Goal: Information Seeking & Learning: Learn about a topic

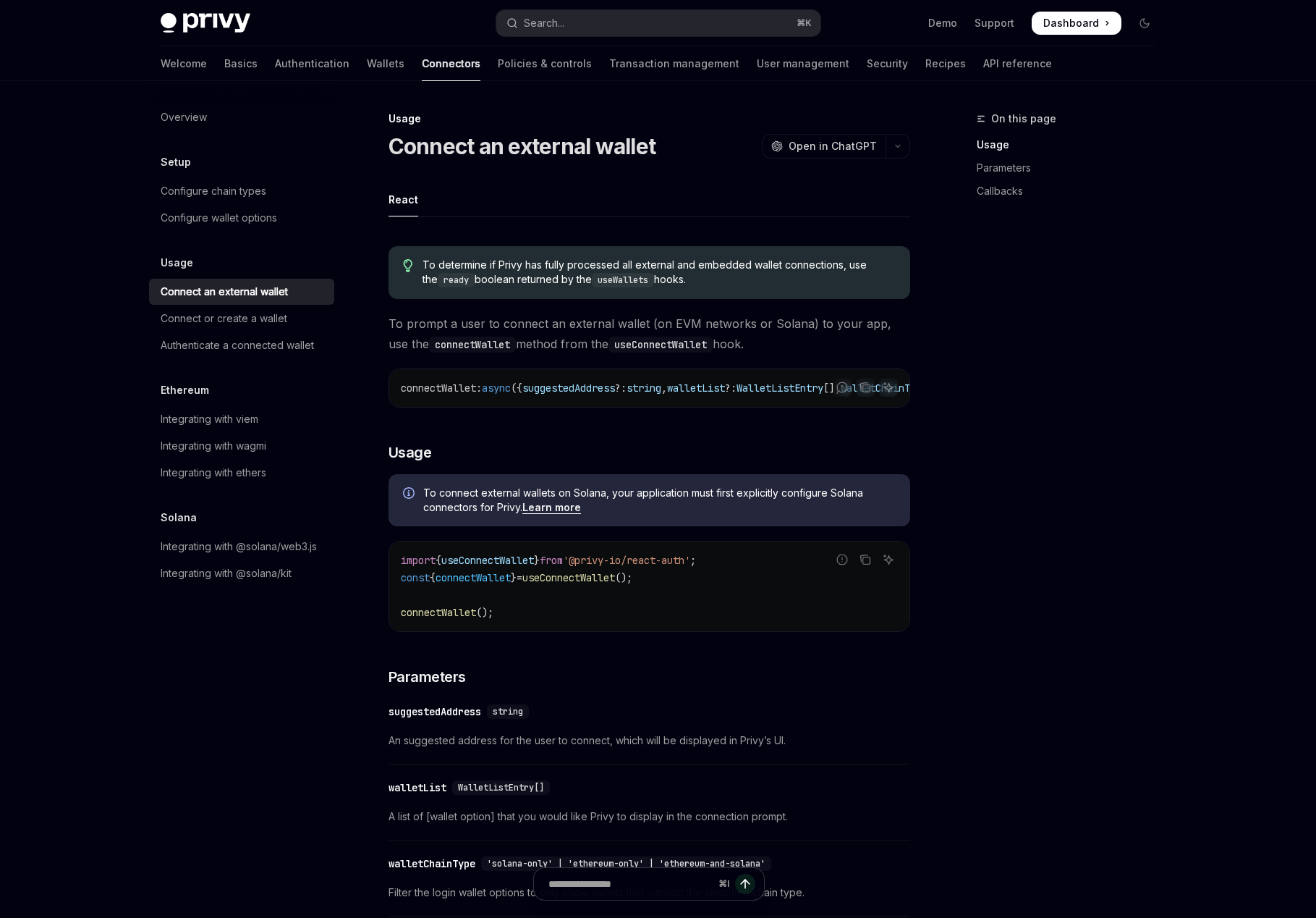
click at [186, 29] on img at bounding box center [205, 23] width 90 height 20
type textarea "*"
